Goal: Obtain resource: Download file/media

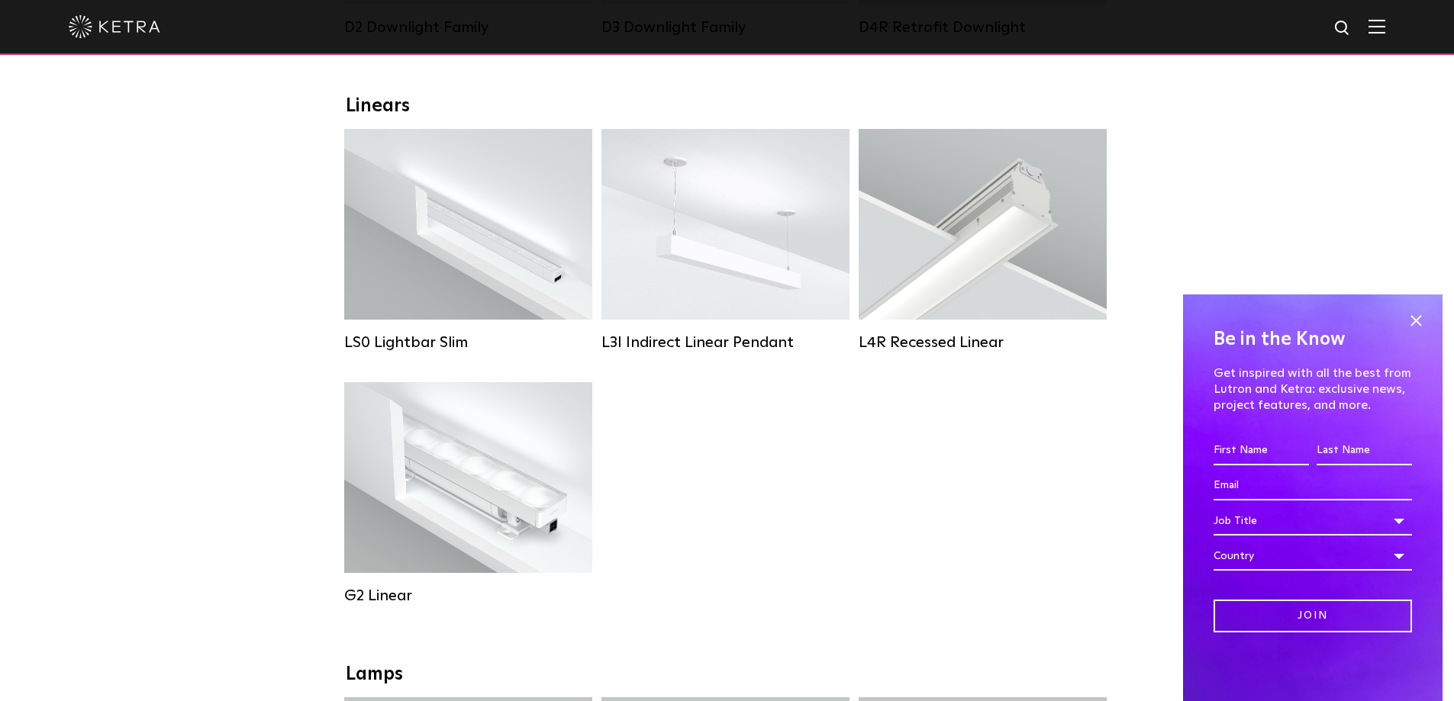
scroll to position [534, 0]
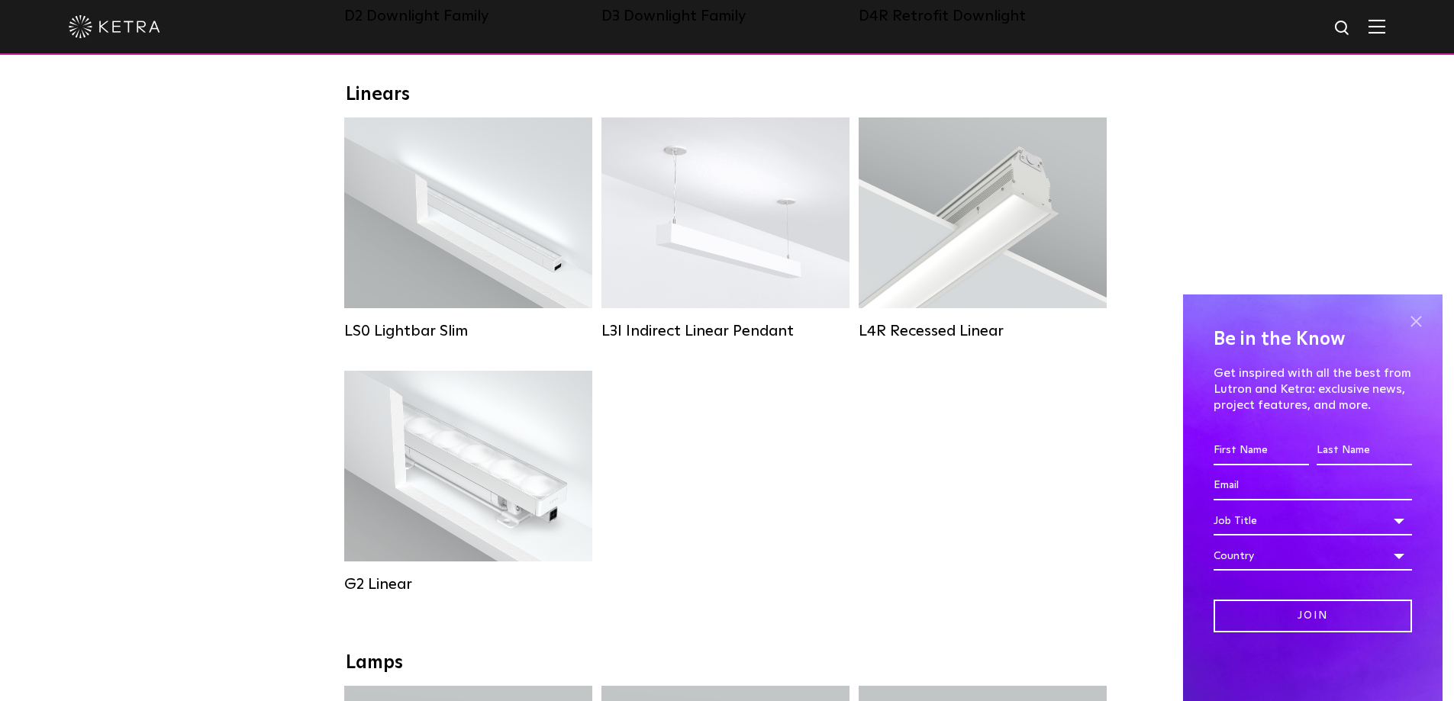
click at [1417, 320] on span at bounding box center [1415, 321] width 23 height 23
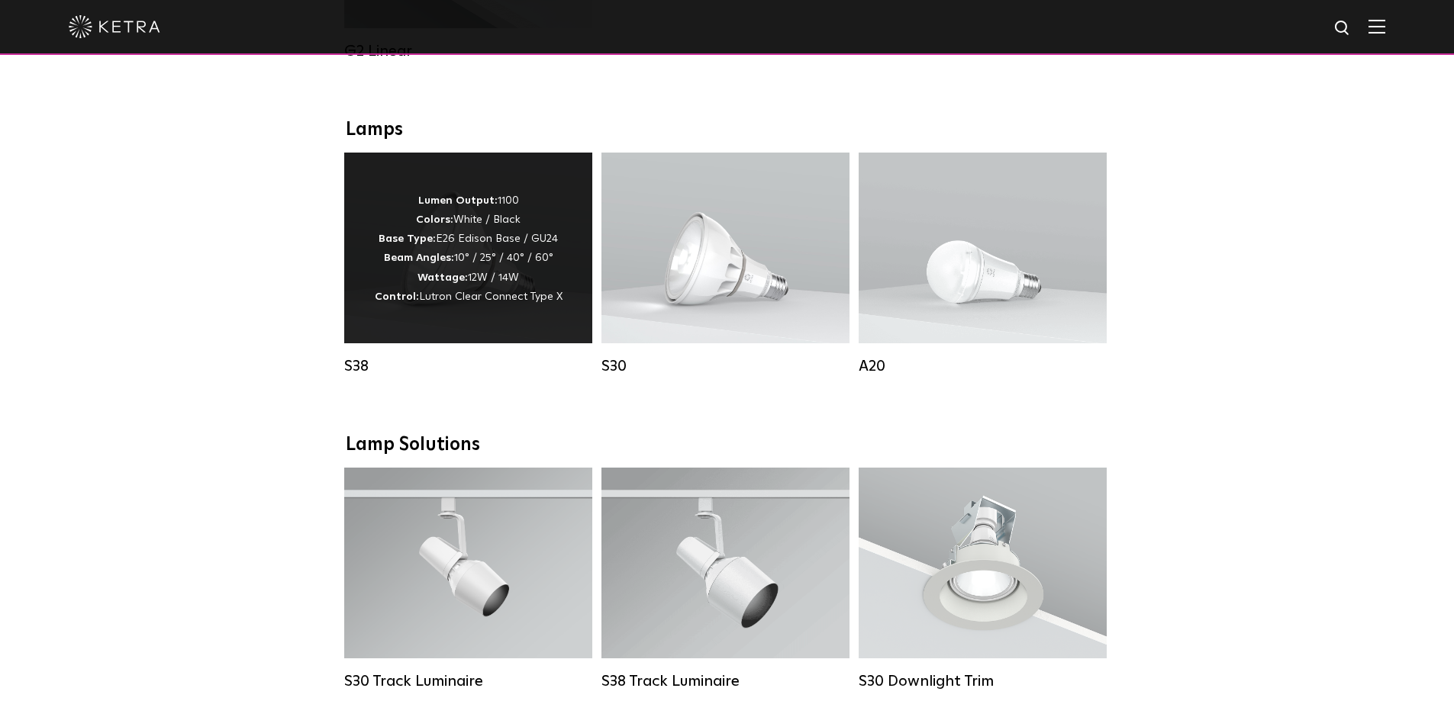
scroll to position [1068, 0]
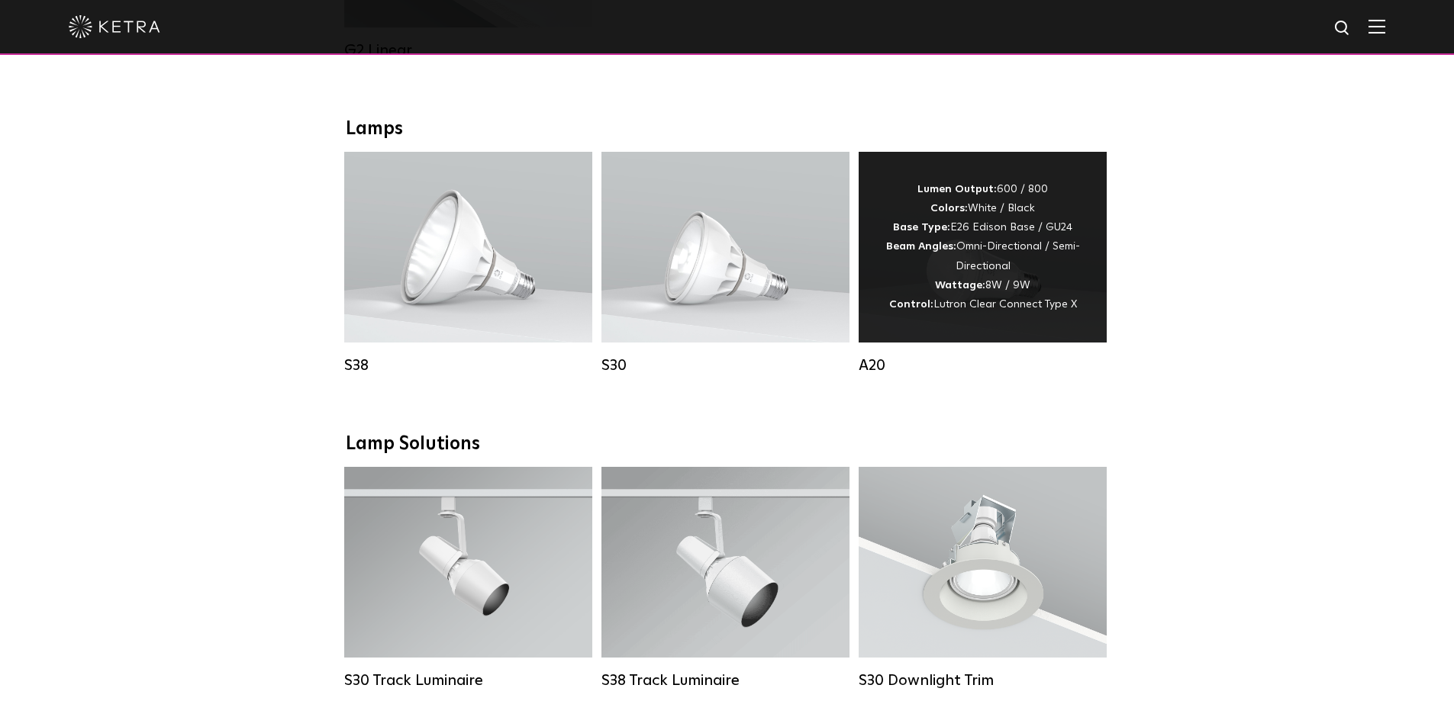
click at [980, 277] on div "Lumen Output: 600 / 800 Colors: White / Black Base Type: E26 Edison Base / GU24…" at bounding box center [982, 247] width 202 height 134
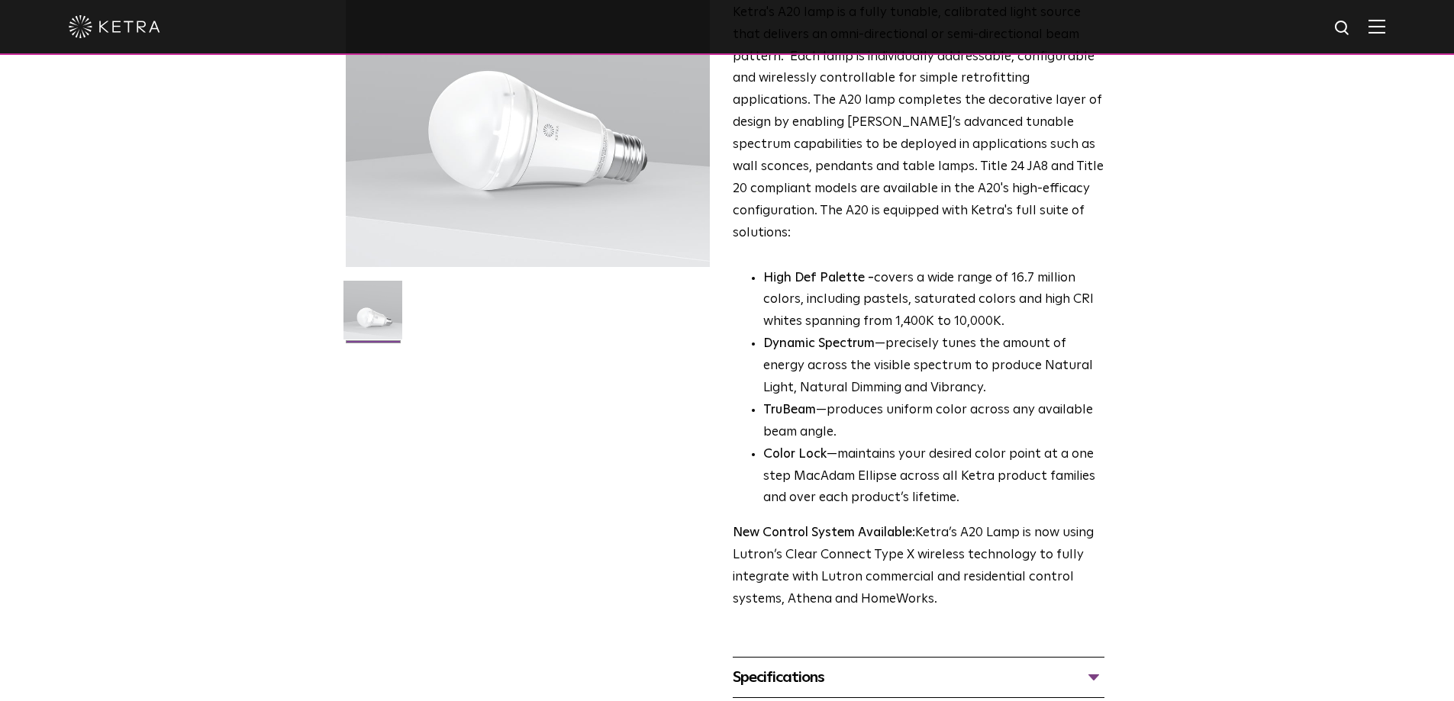
scroll to position [305, 0]
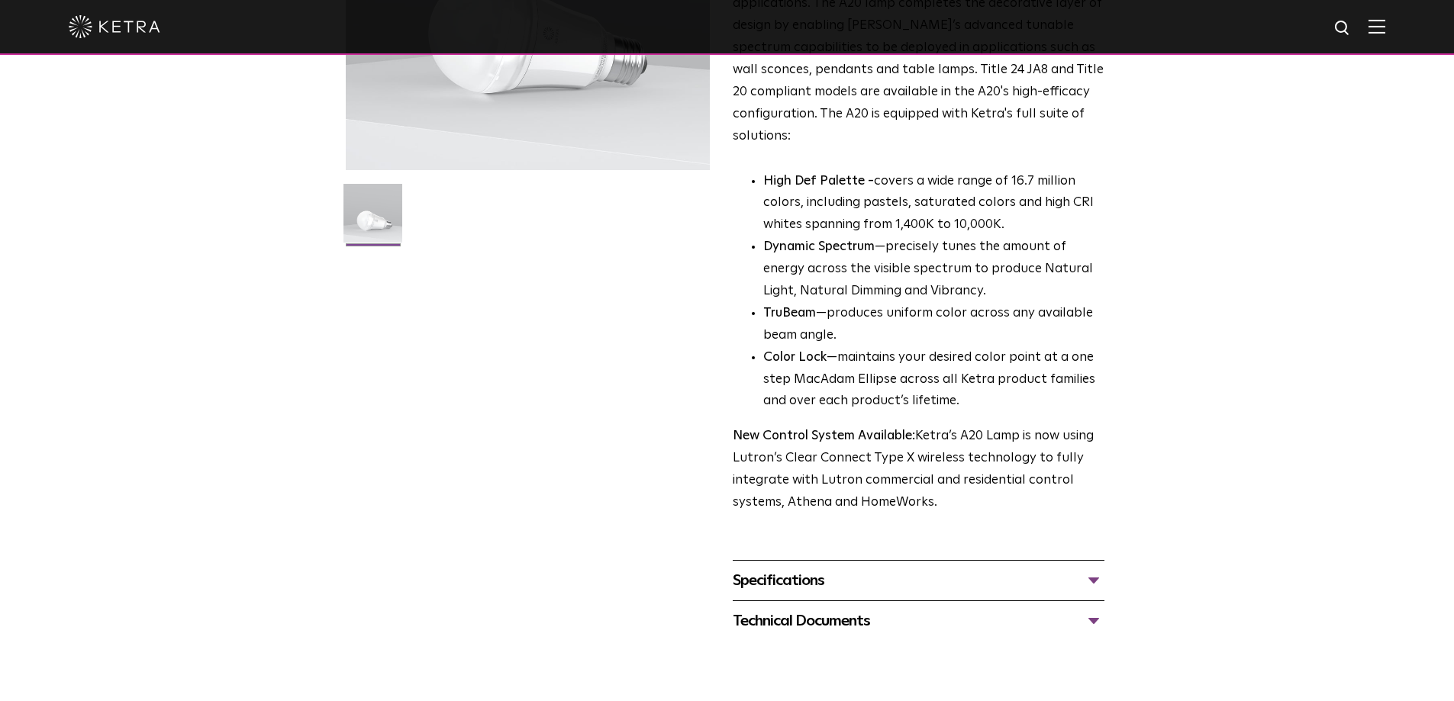
click at [833, 569] on div "Specifications" at bounding box center [919, 581] width 372 height 24
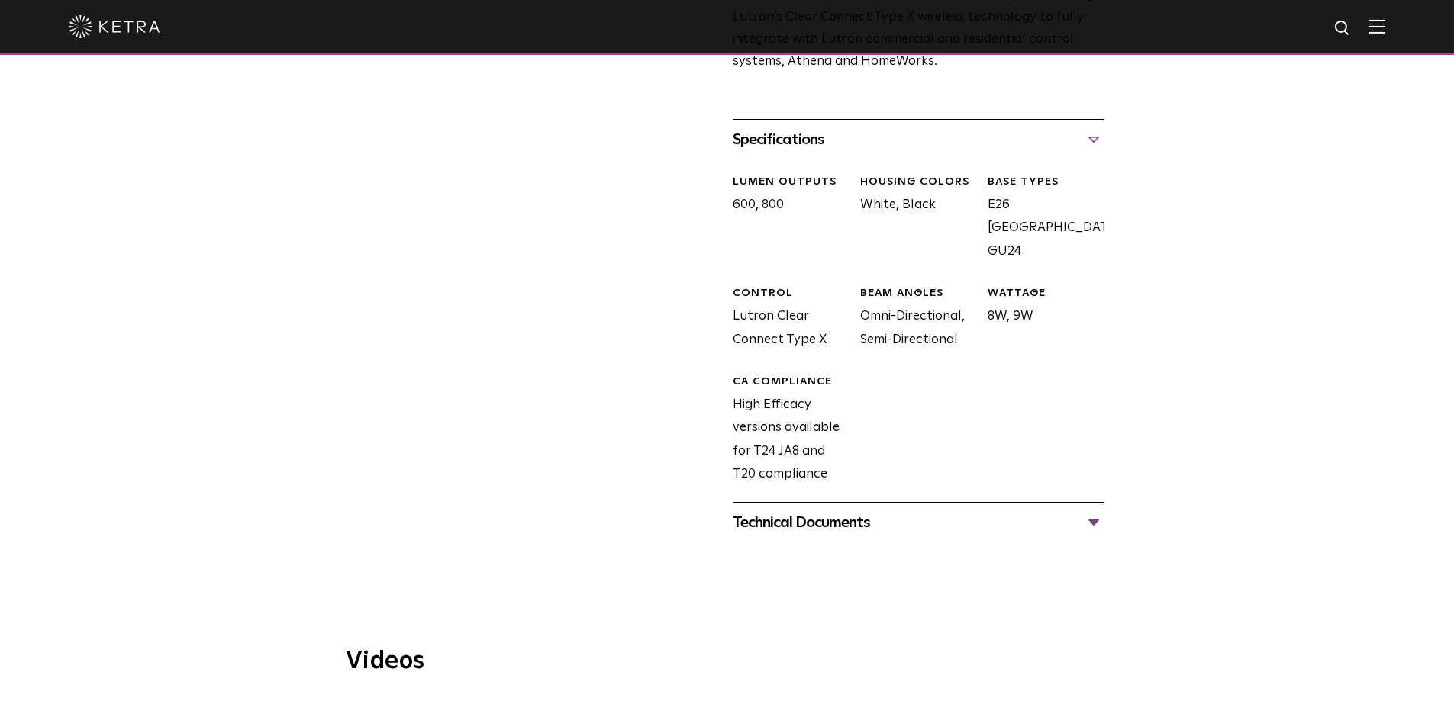
scroll to position [763, 0]
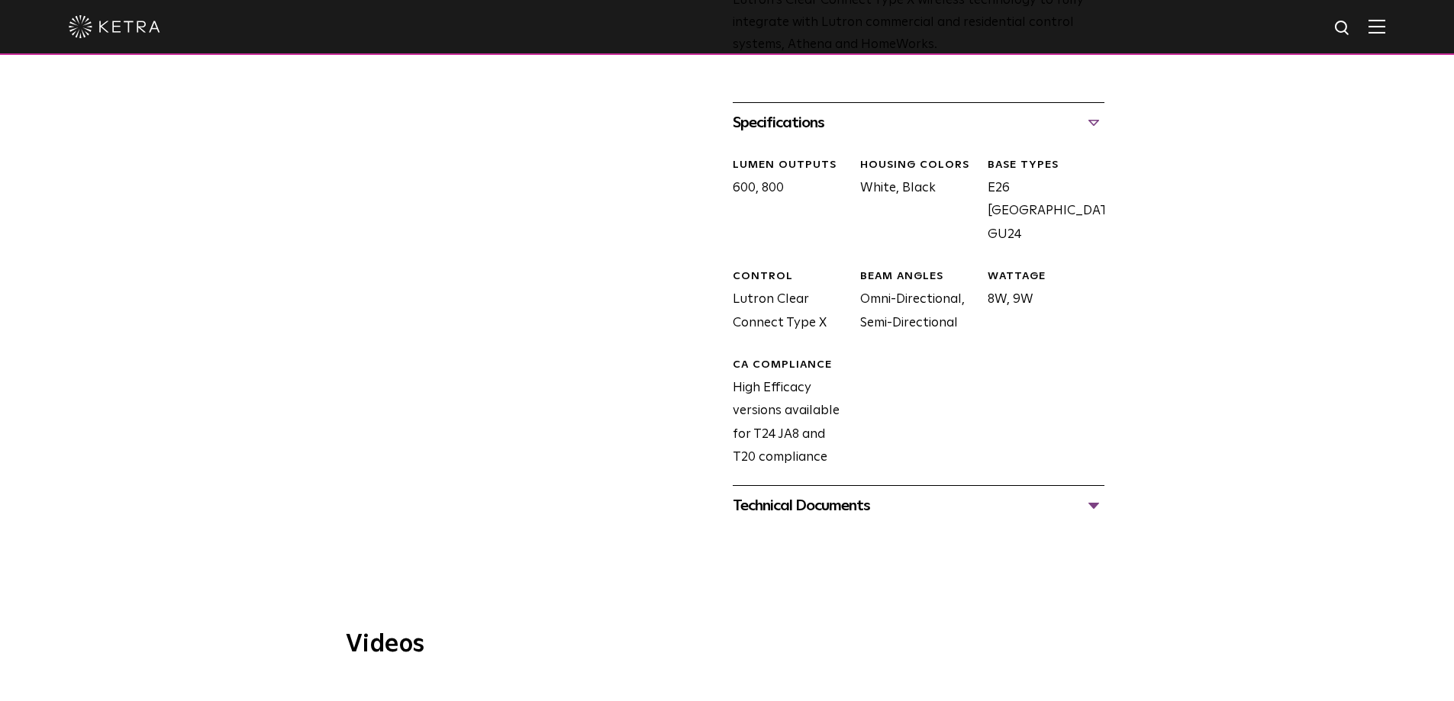
click at [830, 494] on div "Technical Documents" at bounding box center [919, 506] width 372 height 24
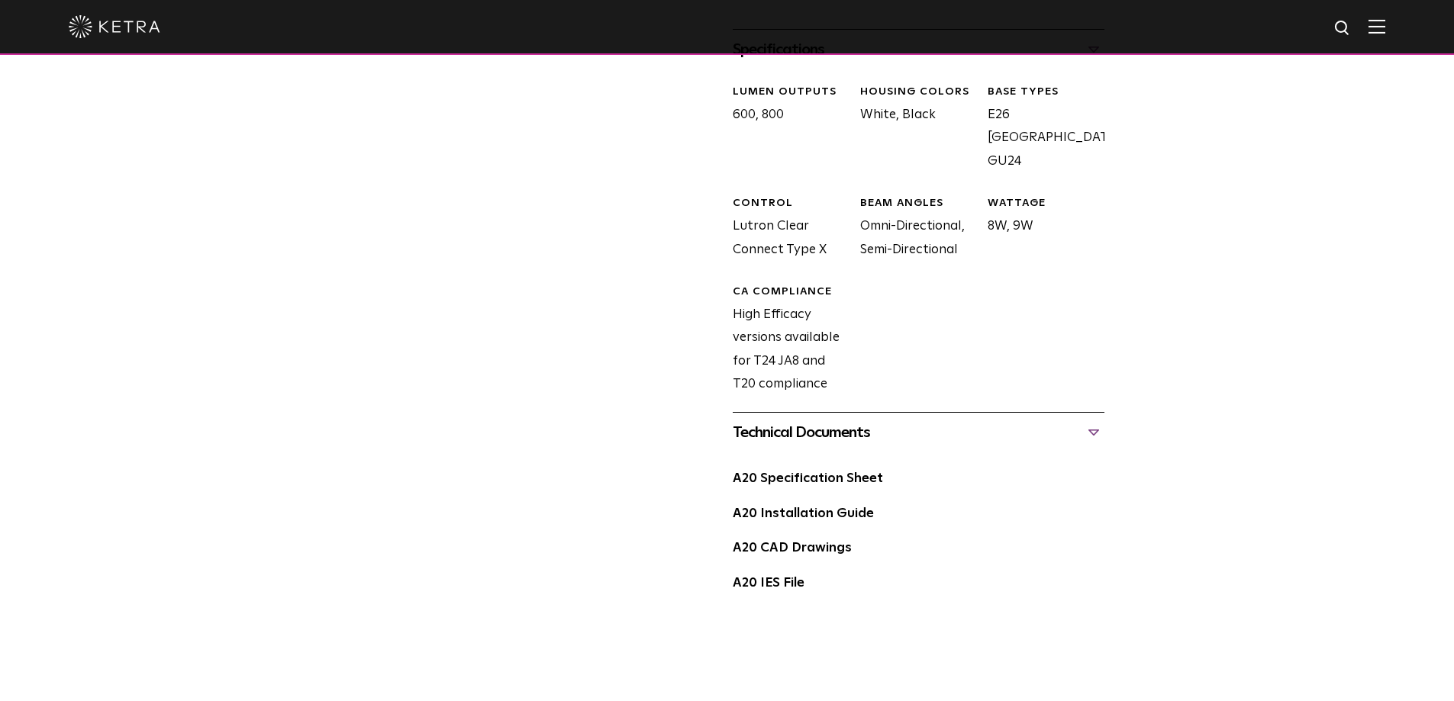
scroll to position [916, 0]
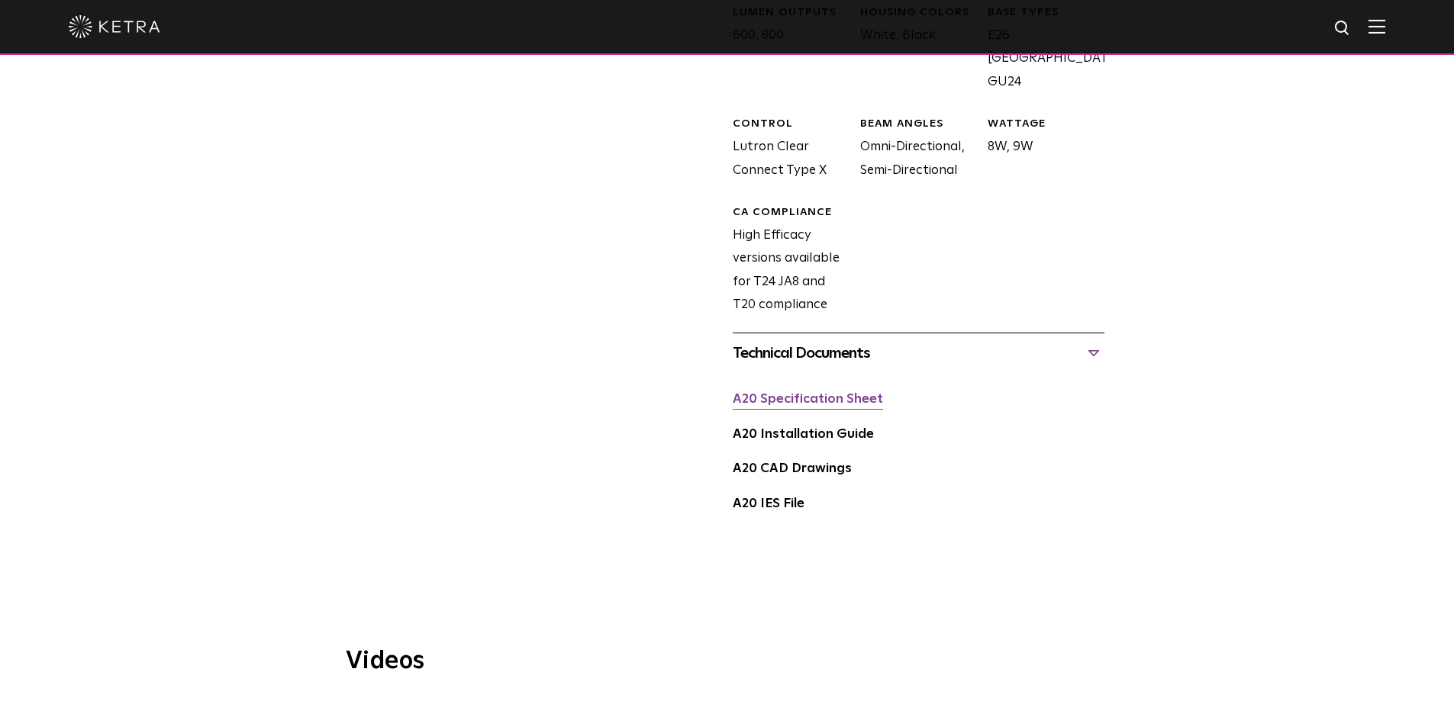
click at [820, 393] on link "A20 Specification Sheet" at bounding box center [808, 399] width 150 height 13
